Goal: Information Seeking & Learning: Learn about a topic

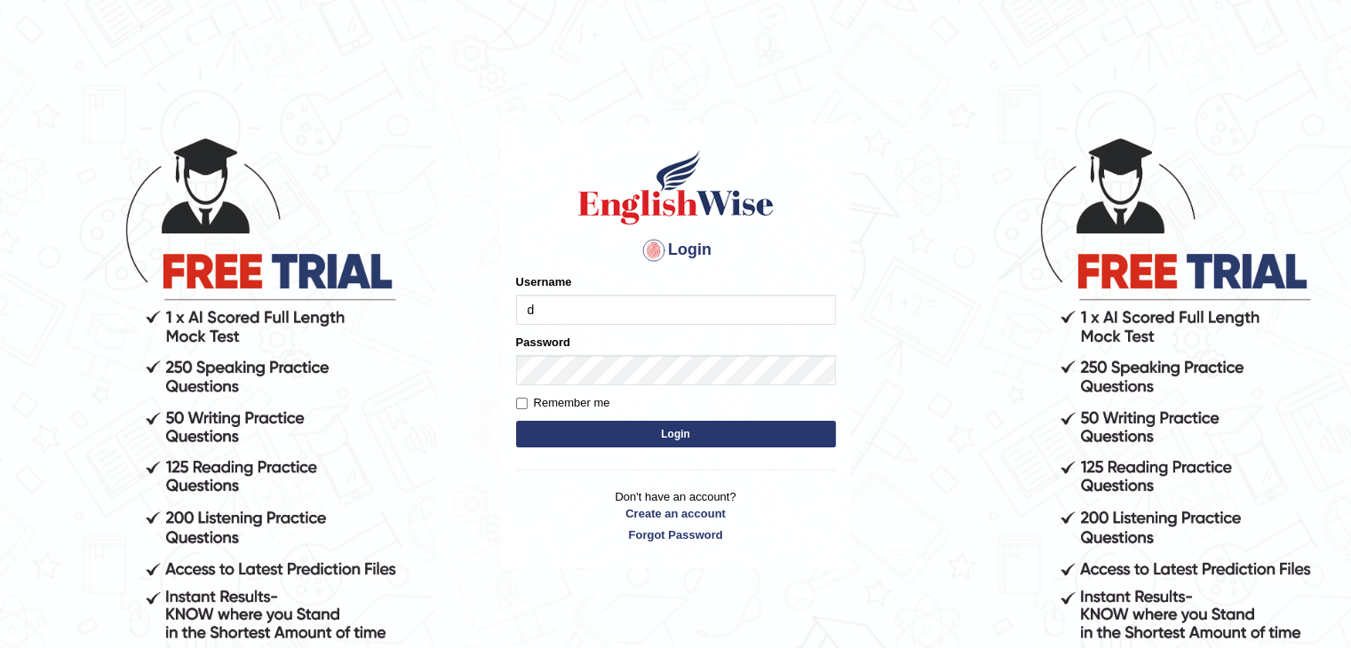
type input "dilgidiva"
click at [517, 401] on input "Remember me" at bounding box center [522, 404] width 12 height 12
checkbox input "true"
click at [612, 436] on button "Login" at bounding box center [676, 434] width 320 height 27
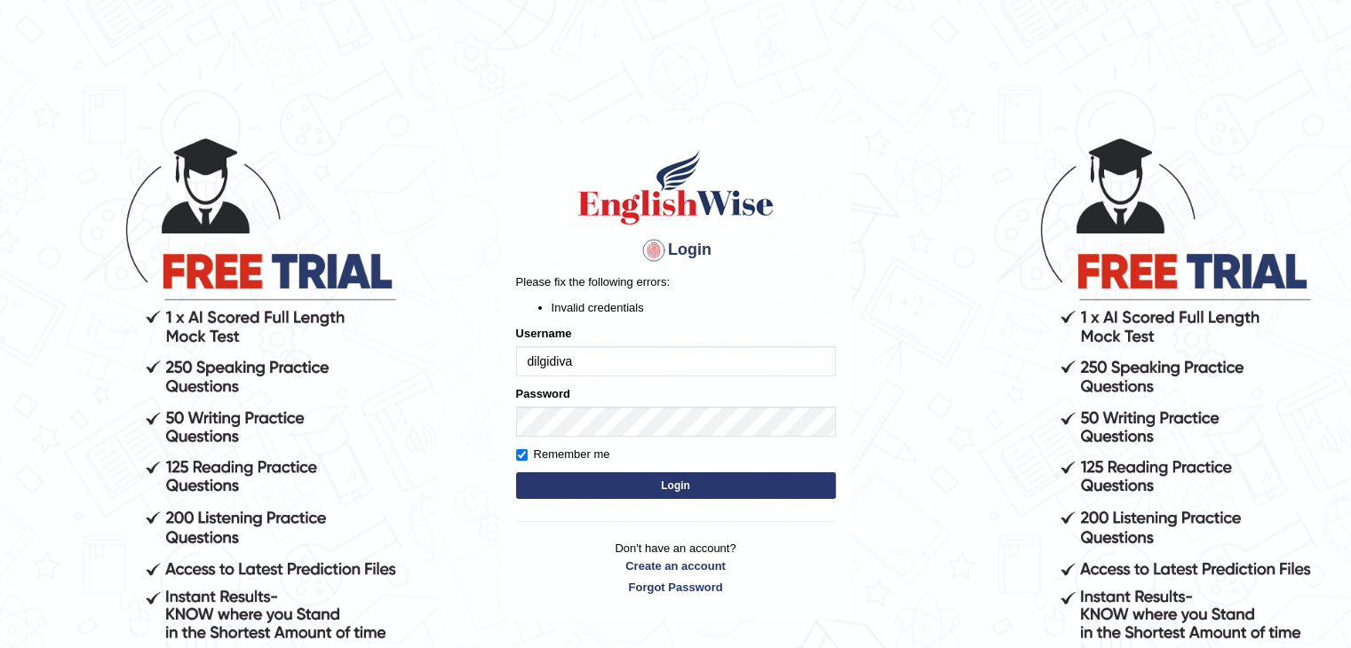
click at [649, 484] on button "Login" at bounding box center [676, 486] width 320 height 27
click at [663, 350] on input "dilgidiva" at bounding box center [676, 361] width 320 height 30
type input "d"
type input "dilgidiva"
click at [685, 488] on button "Login" at bounding box center [676, 486] width 320 height 27
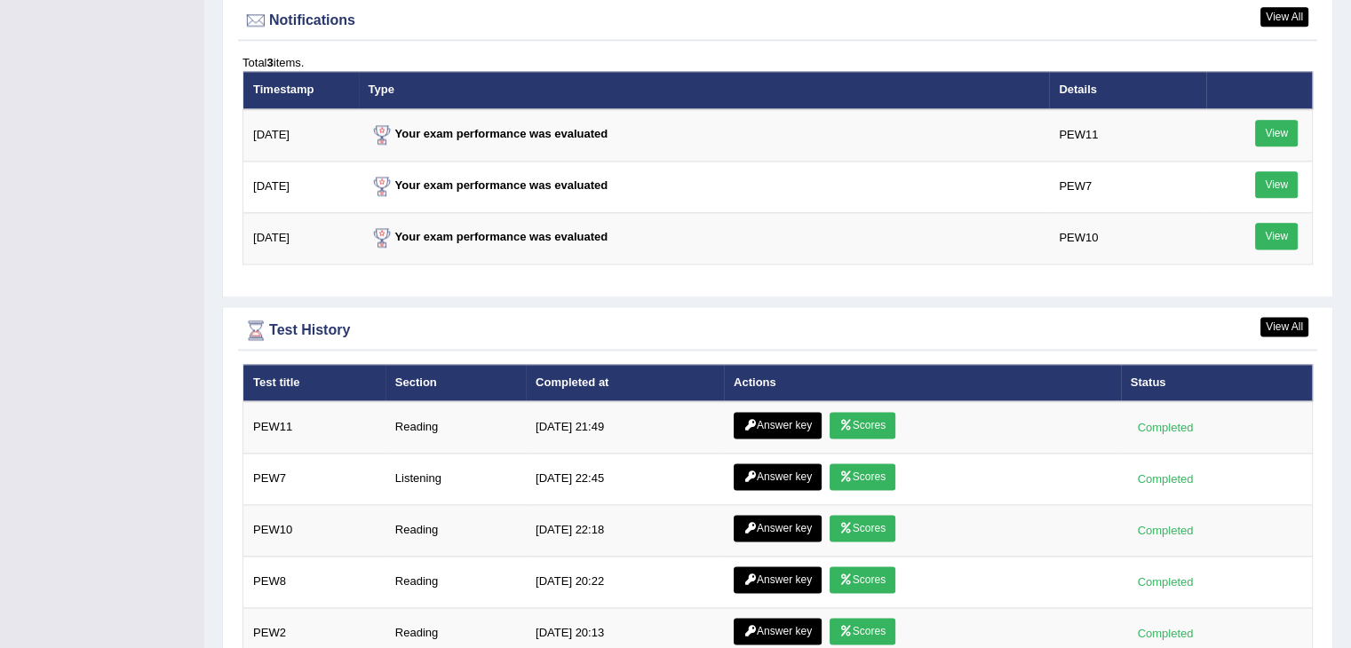
scroll to position [2316, 0]
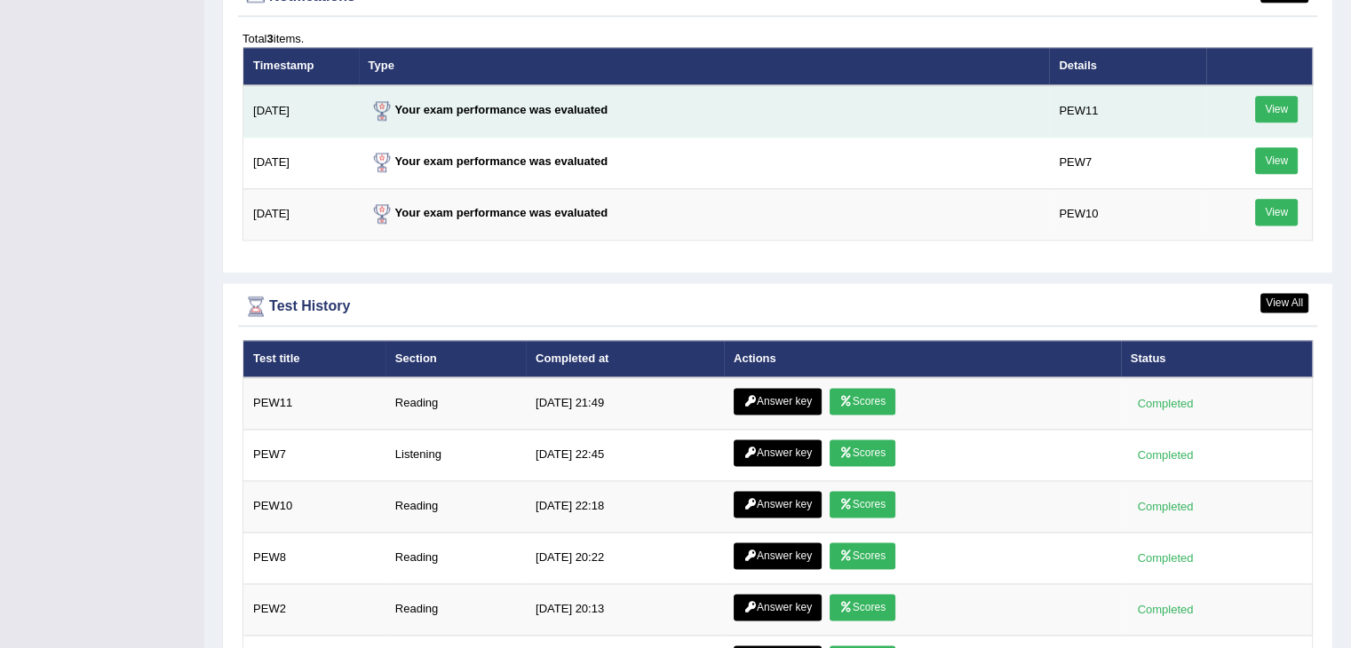
click at [1276, 86] on td "View" at bounding box center [1259, 111] width 107 height 52
click at [1277, 107] on link "View" at bounding box center [1276, 109] width 43 height 27
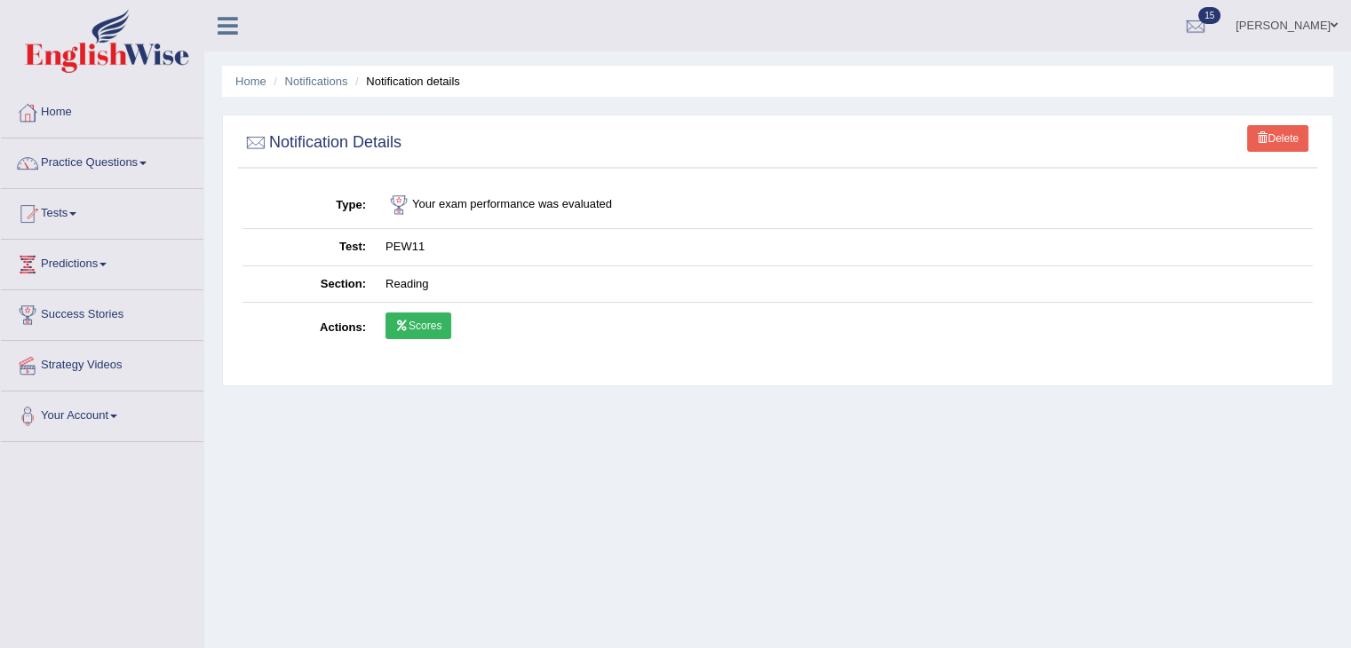
click at [418, 323] on link "Scores" at bounding box center [419, 326] width 66 height 27
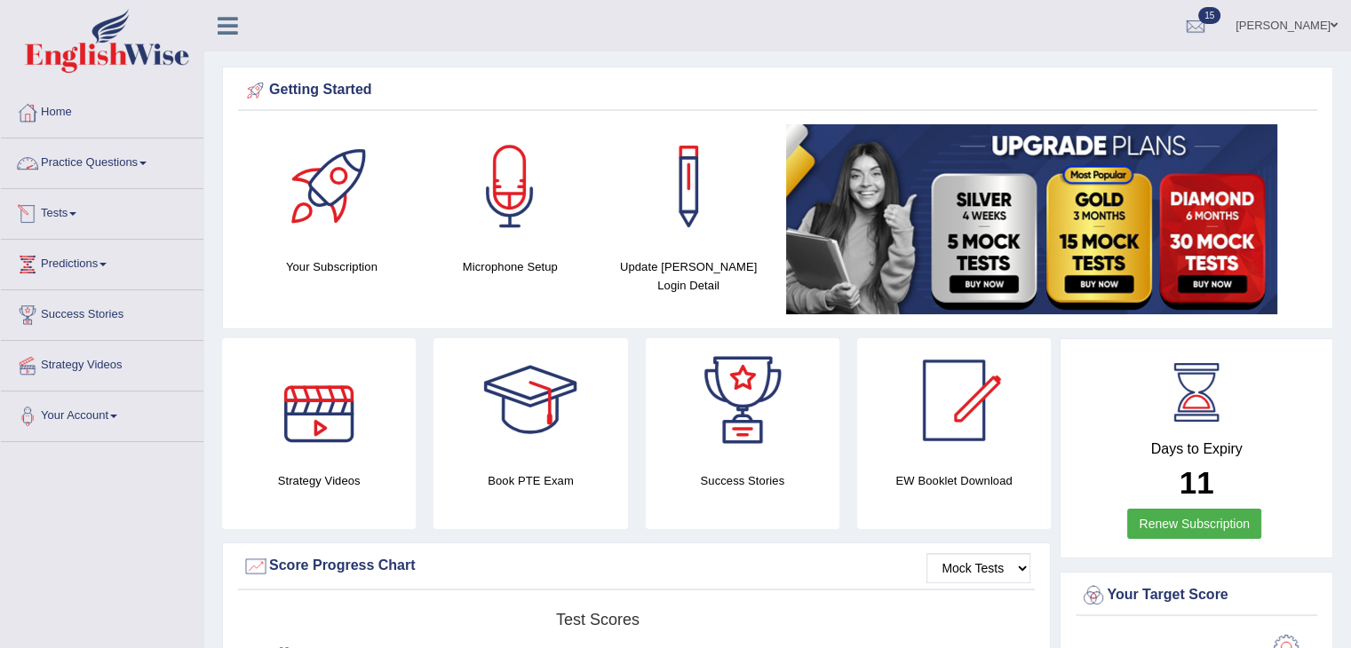
click at [122, 164] on link "Practice Questions" at bounding box center [102, 161] width 203 height 44
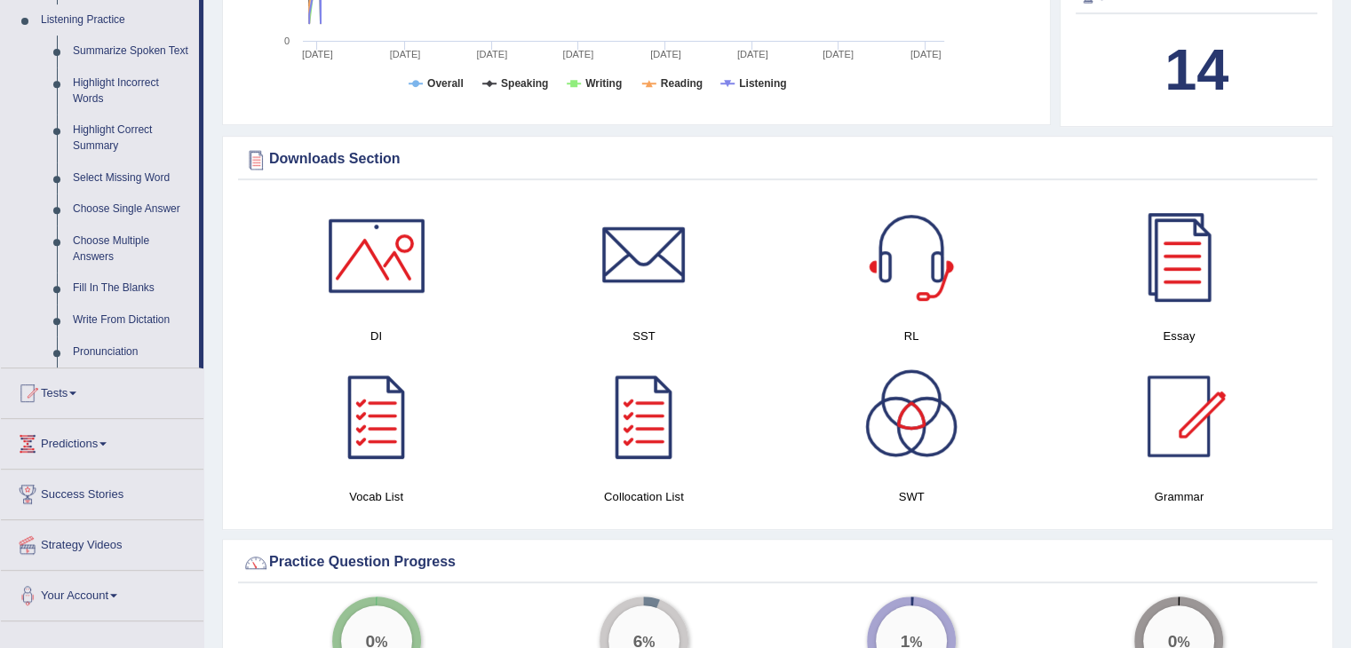
scroll to position [856, 0]
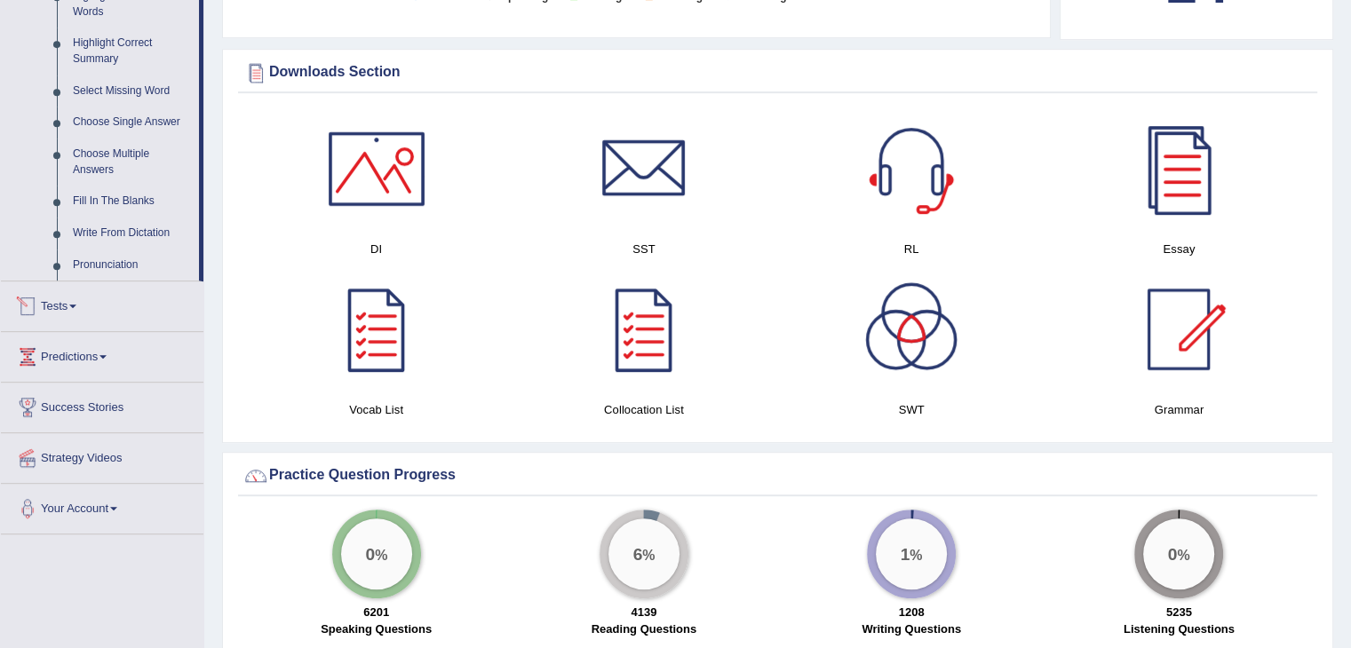
click at [82, 314] on link "Tests" at bounding box center [102, 304] width 203 height 44
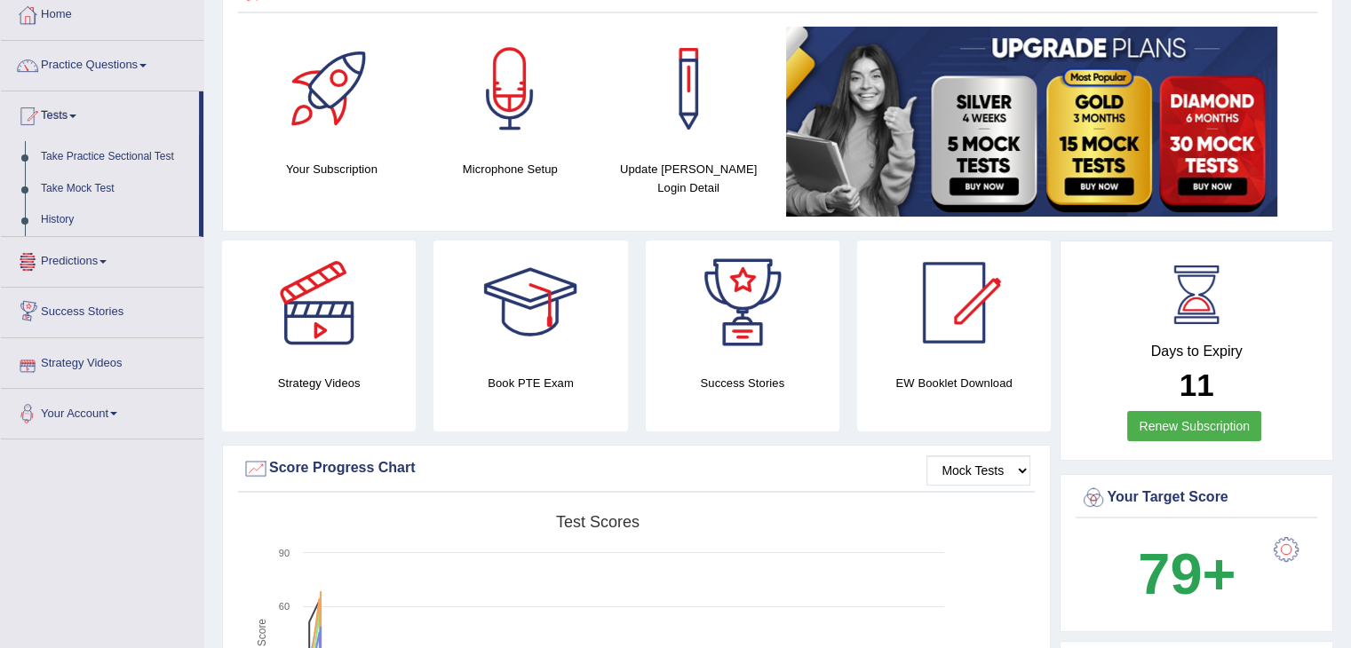
scroll to position [99, 0]
click at [139, 153] on link "Take Practice Sectional Test" at bounding box center [116, 156] width 166 height 32
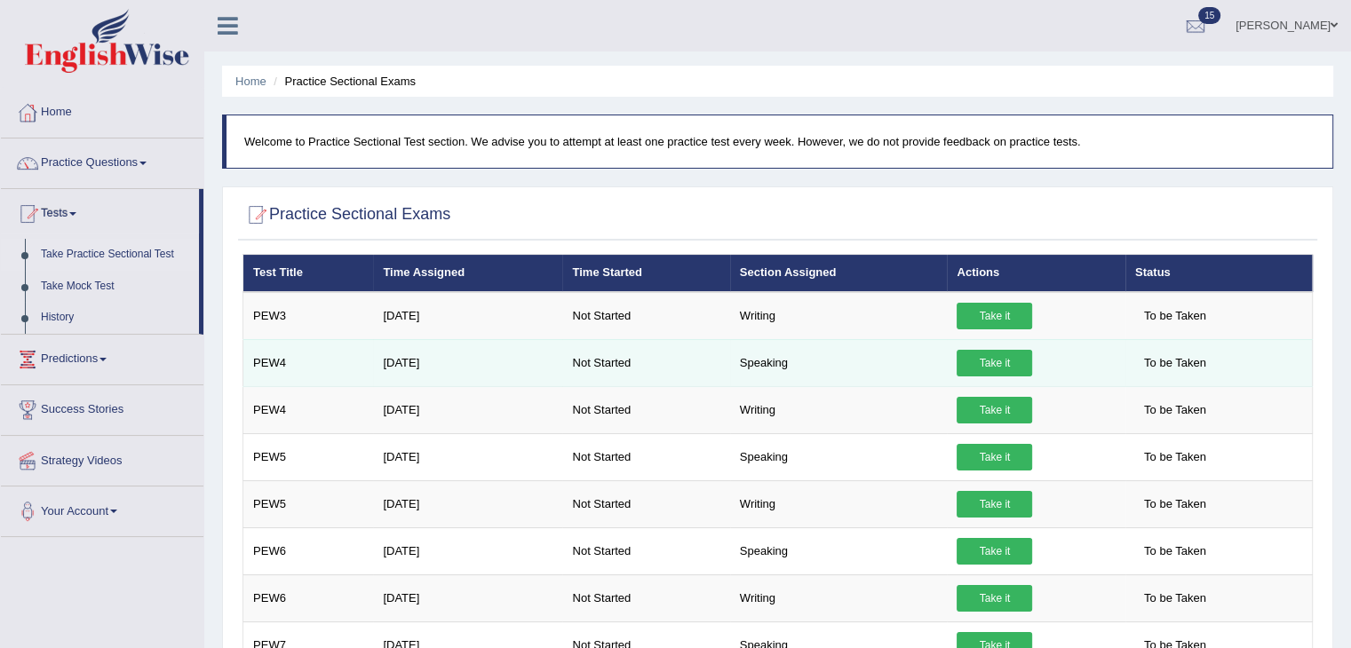
click at [985, 370] on link "Take it" at bounding box center [995, 363] width 76 height 27
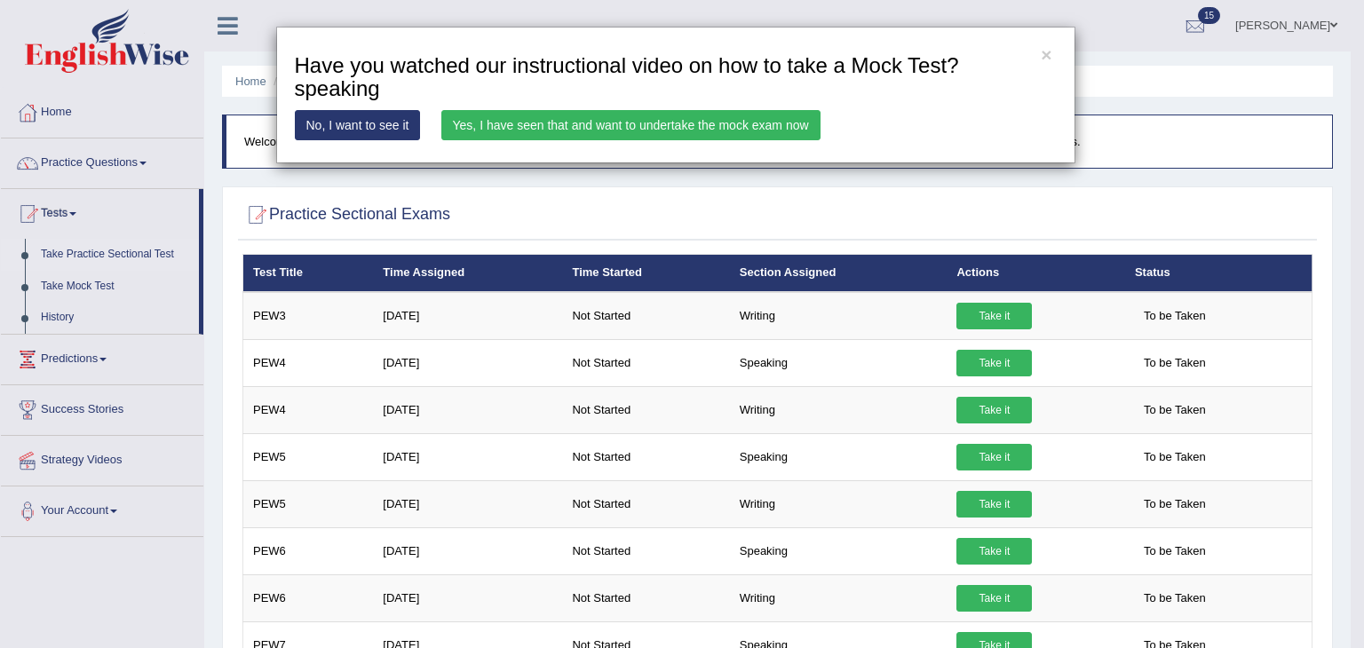
click at [632, 128] on link "Yes, I have seen that and want to undertake the mock exam now" at bounding box center [630, 125] width 379 height 30
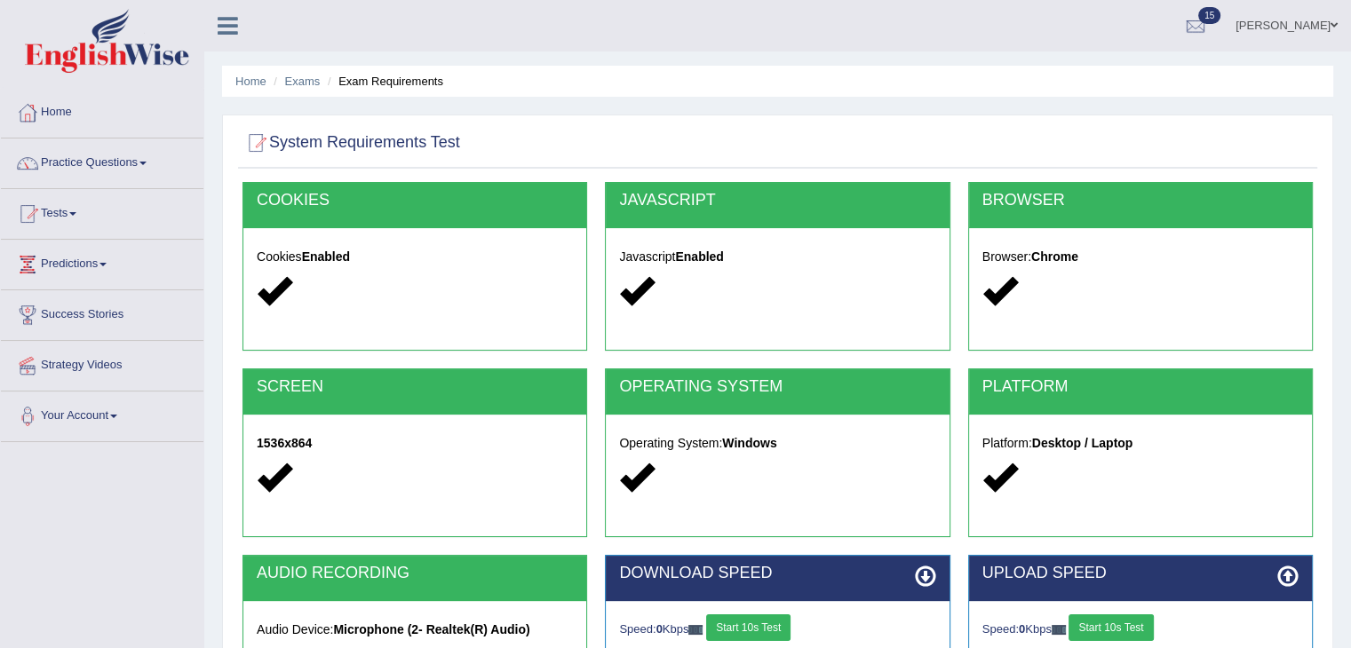
scroll to position [284, 0]
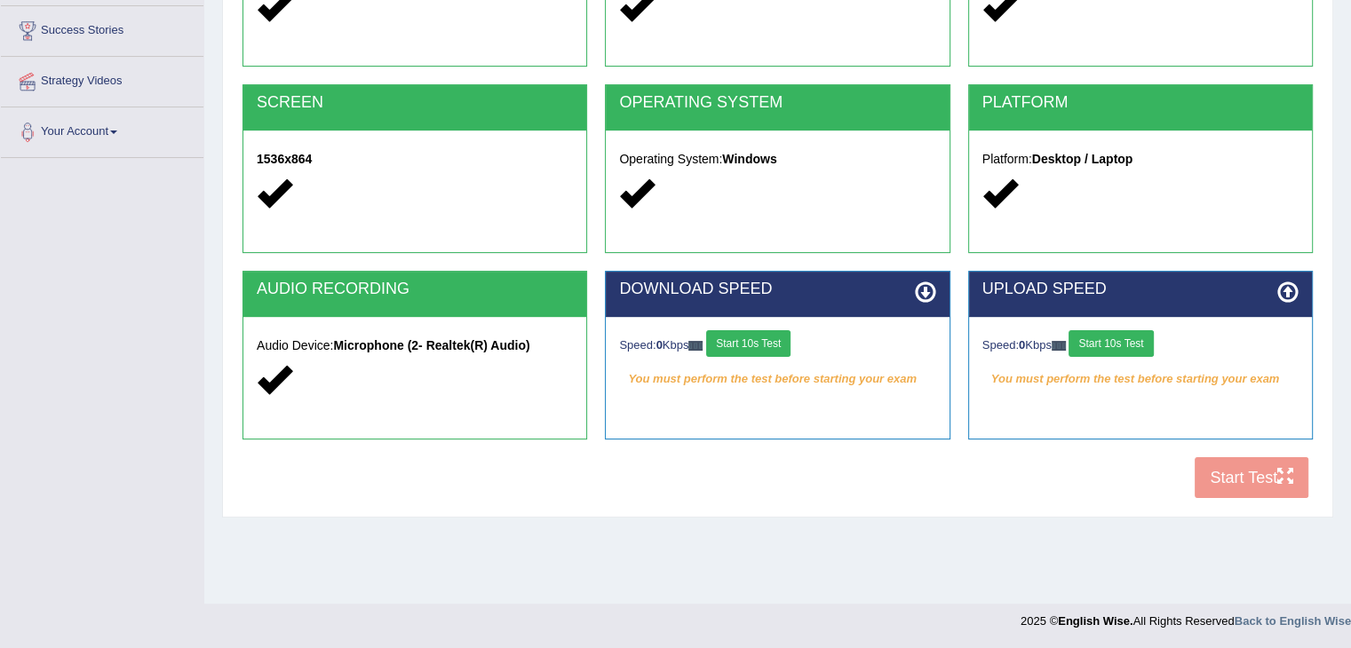
click at [761, 349] on button "Start 10s Test" at bounding box center [748, 343] width 84 height 27
click at [1121, 332] on button "Start 10s Test" at bounding box center [1111, 343] width 84 height 27
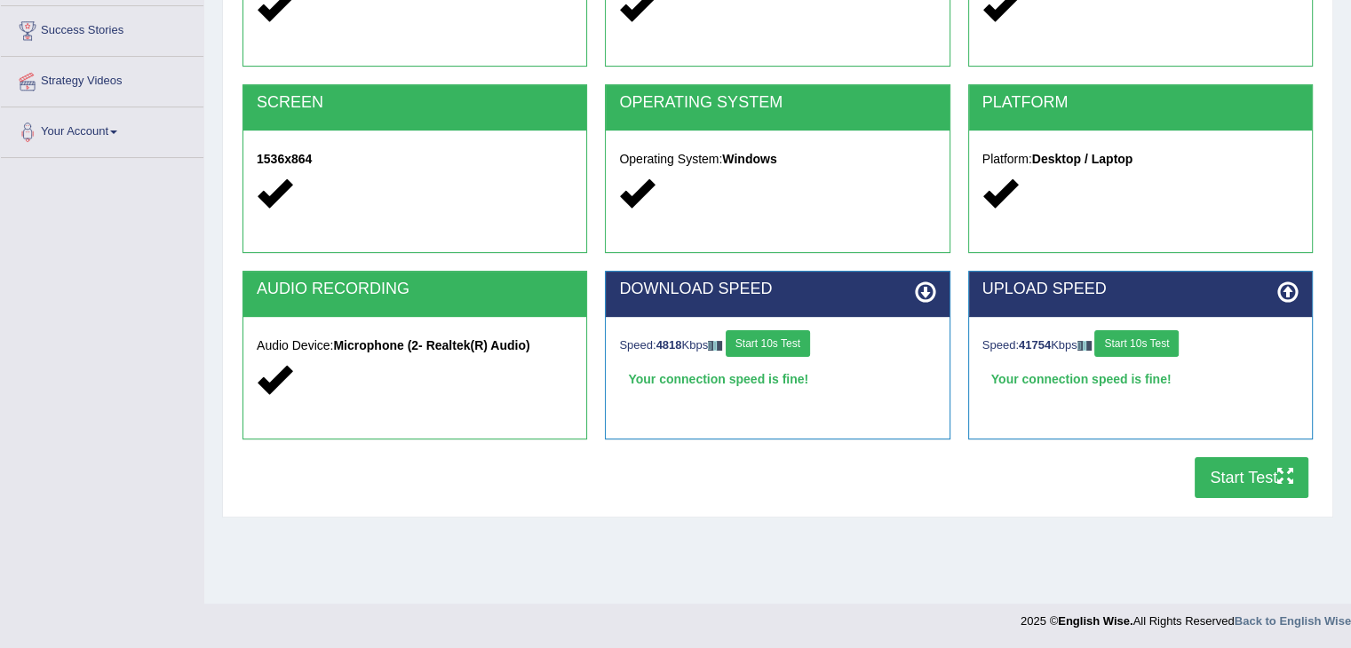
click at [1226, 473] on button "Start Test" at bounding box center [1252, 477] width 114 height 41
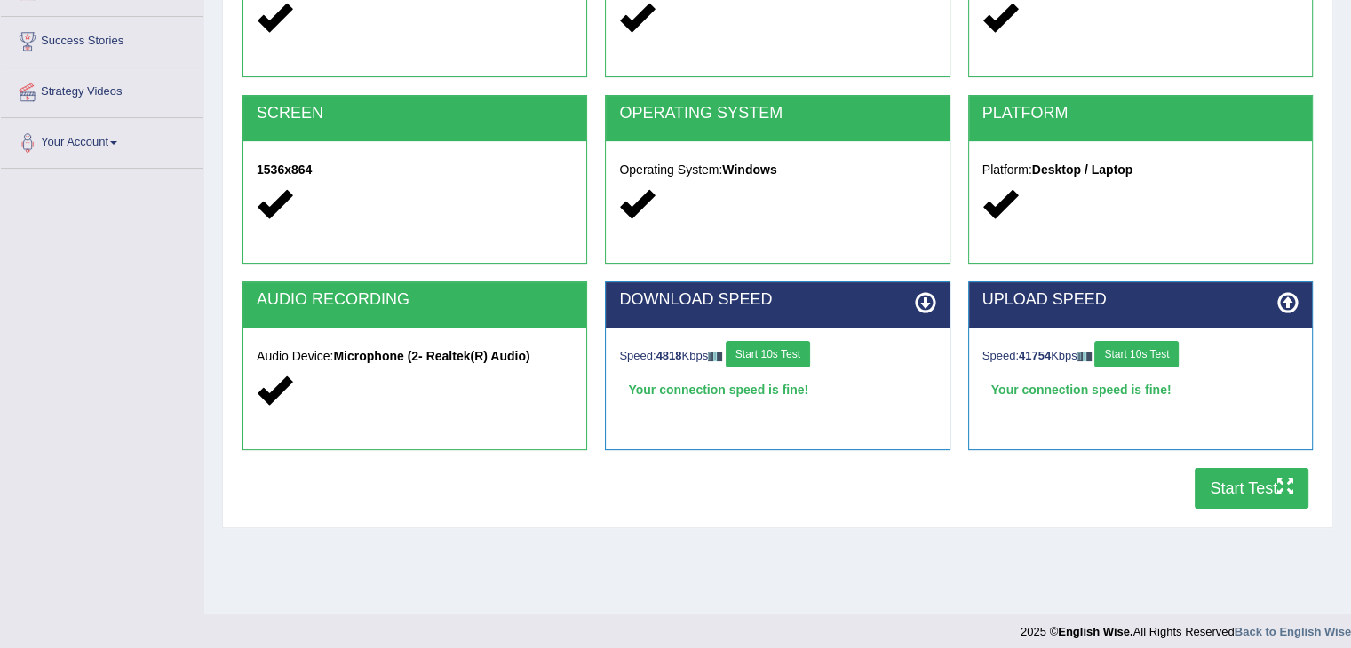
click at [785, 354] on button "Start 10s Test" at bounding box center [768, 354] width 84 height 27
click at [1146, 354] on button "Start 10s Test" at bounding box center [1136, 354] width 84 height 27
click at [1216, 484] on button "Start Test" at bounding box center [1252, 488] width 114 height 41
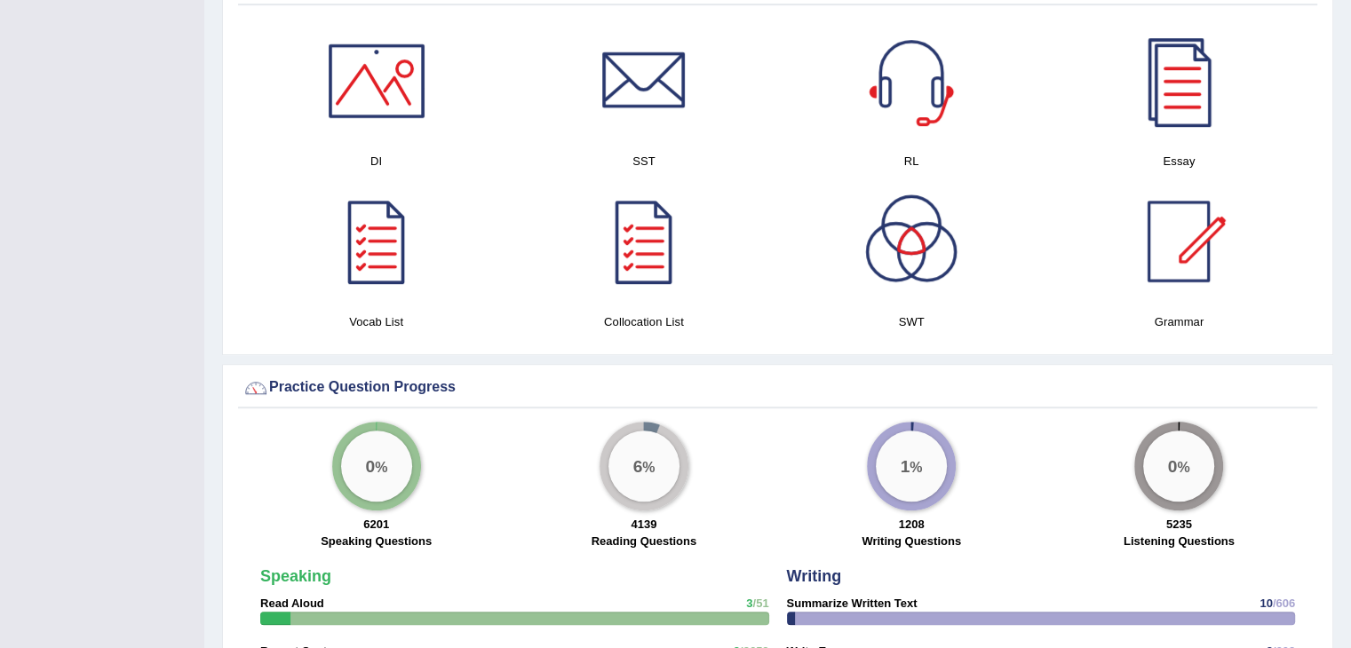
scroll to position [791, 0]
